Goal: Task Accomplishment & Management: Complete application form

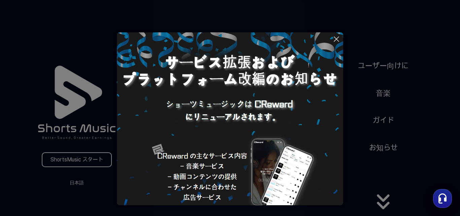
click at [386, 205] on button at bounding box center [230, 108] width 460 height 216
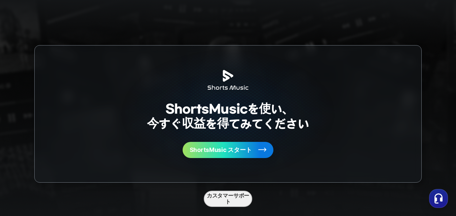
scroll to position [1750, 0]
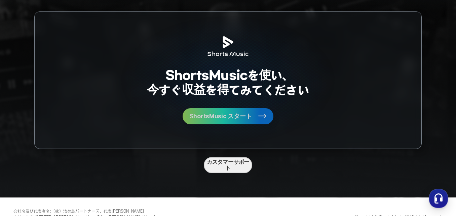
click at [253, 114] on button "ShortsMusic スタート" at bounding box center [228, 116] width 91 height 16
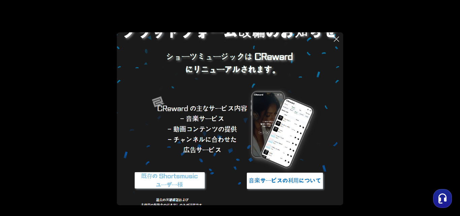
scroll to position [54, 0]
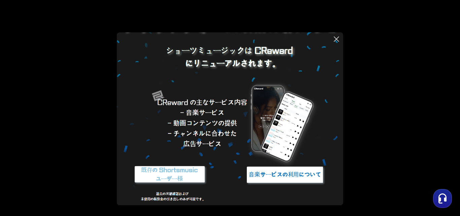
click at [282, 173] on img at bounding box center [285, 174] width 84 height 25
click at [334, 40] on icon at bounding box center [336, 39] width 8 height 8
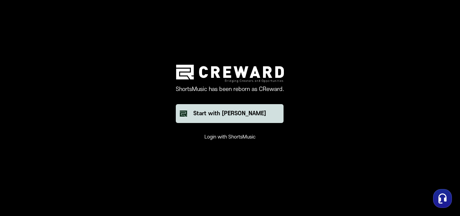
click at [266, 115] on button "Start with [PERSON_NAME]" at bounding box center [230, 113] width 108 height 19
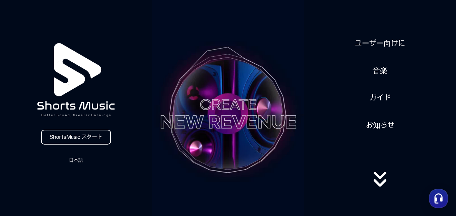
scroll to position [34, 0]
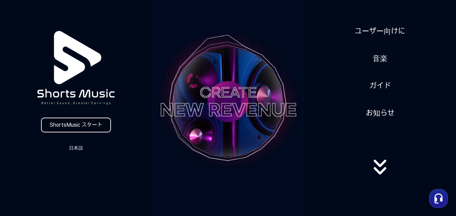
click at [99, 124] on link "ShortsMusic スタート" at bounding box center [76, 124] width 70 height 15
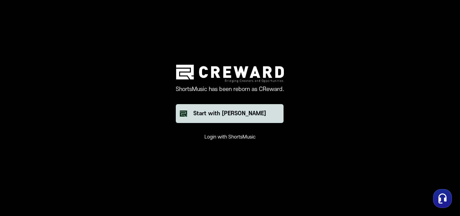
click at [262, 114] on button "Start with [PERSON_NAME]" at bounding box center [230, 113] width 108 height 19
